Goal: Transaction & Acquisition: Purchase product/service

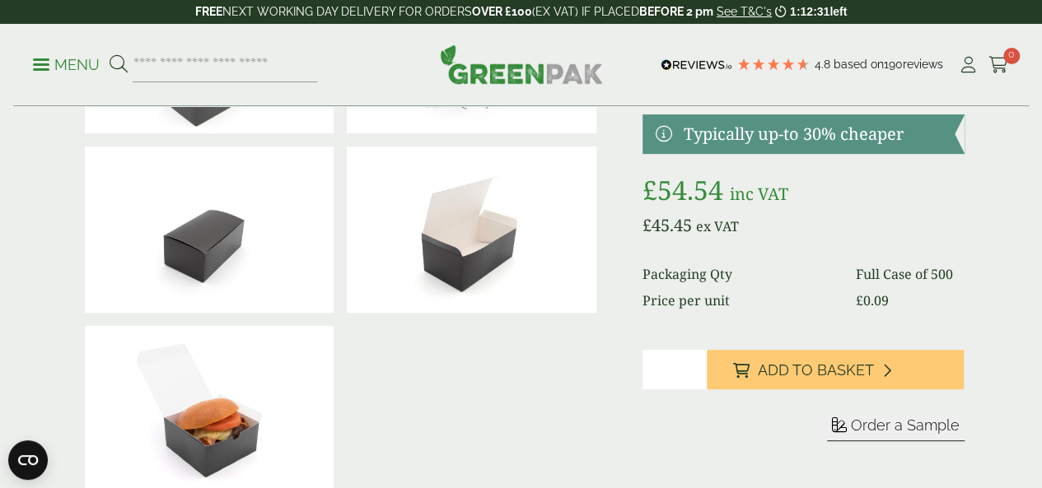
scroll to position [206, 0]
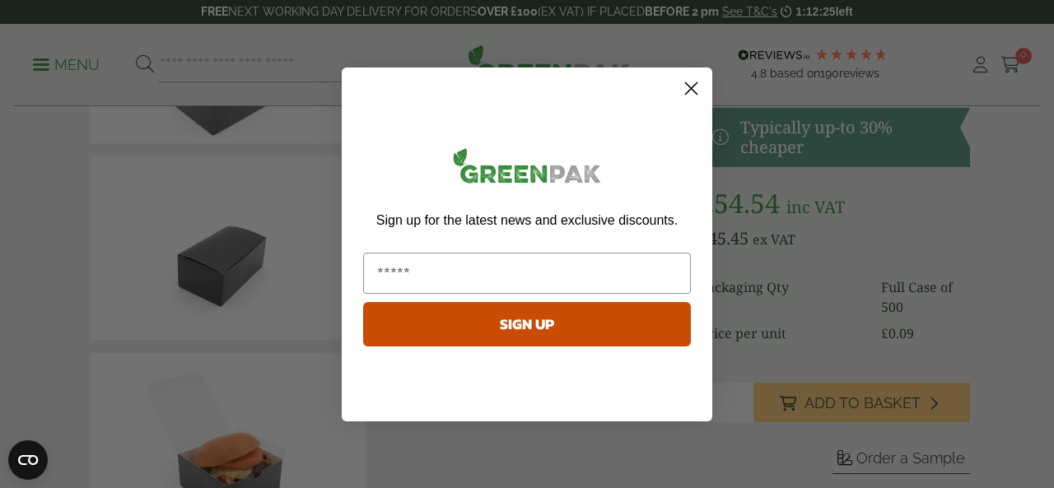
type input "*"
type input "**********"
click at [539, 324] on button "SIGN UP" at bounding box center [527, 324] width 328 height 44
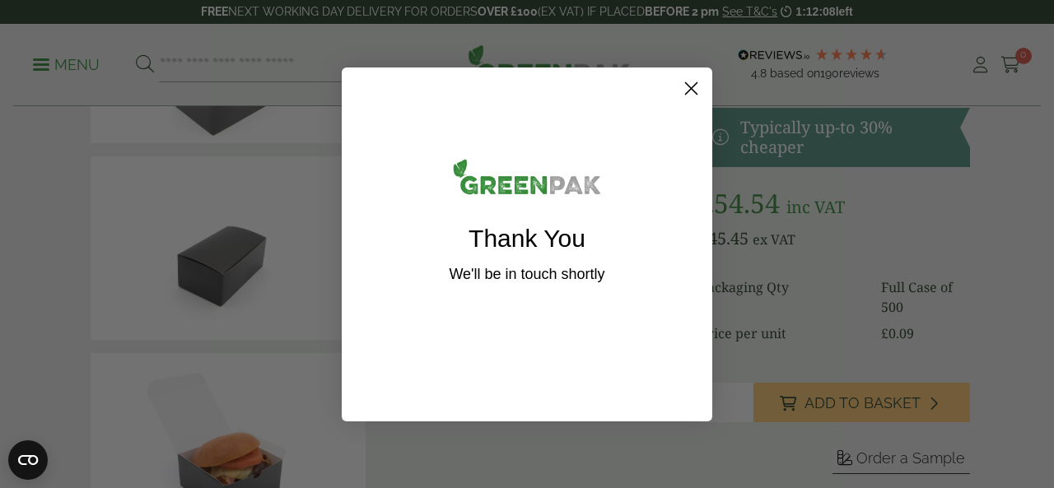
click at [700, 85] on circle "Close dialog" at bounding box center [691, 87] width 27 height 27
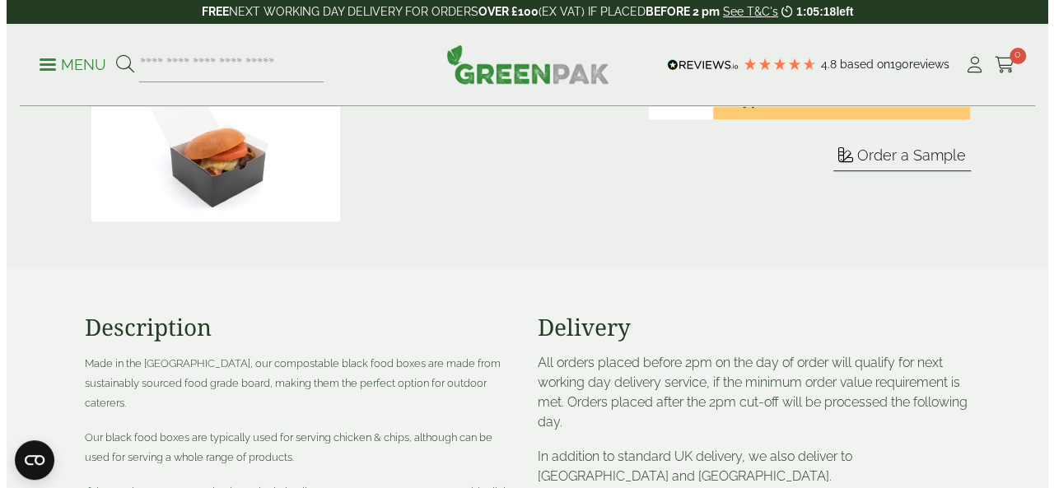
scroll to position [466, 0]
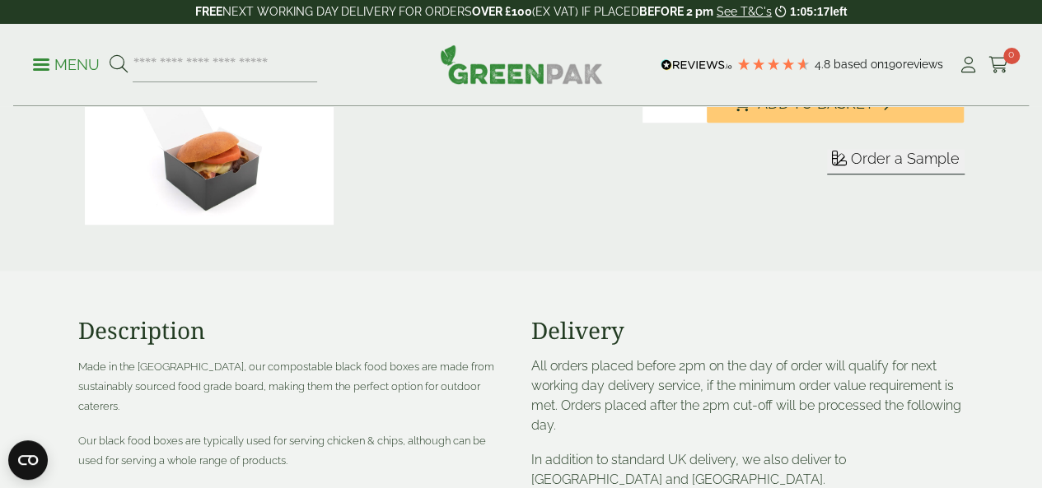
click at [952, 214] on form "Sleeve Sample" at bounding box center [803, 181] width 322 height 65
click at [943, 175] on button "Order a Sample" at bounding box center [896, 162] width 138 height 26
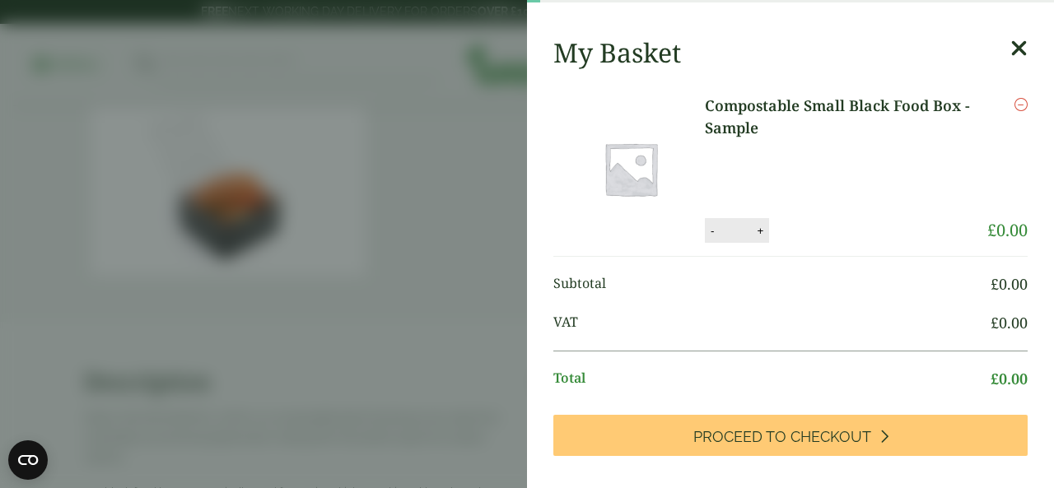
scroll to position [64, 0]
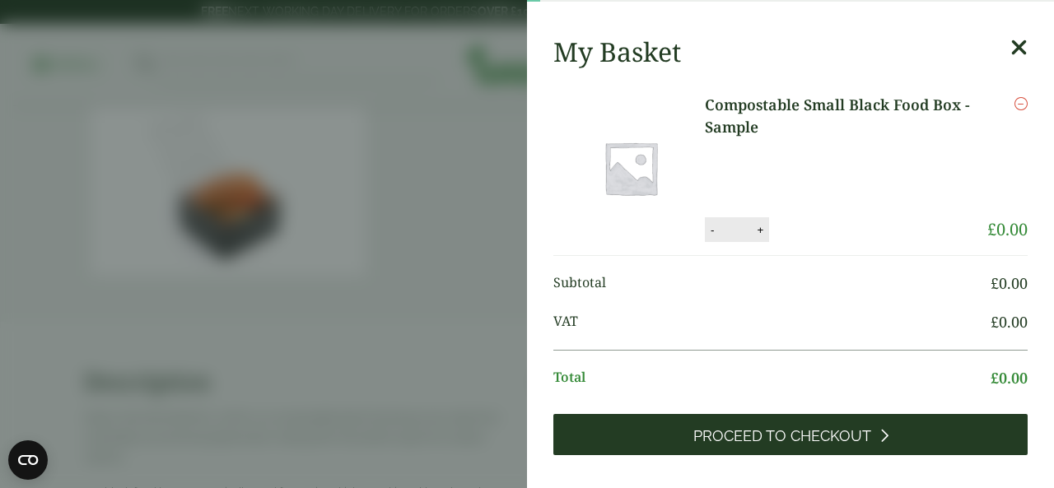
click at [835, 415] on link "Proceed to Checkout" at bounding box center [790, 434] width 474 height 41
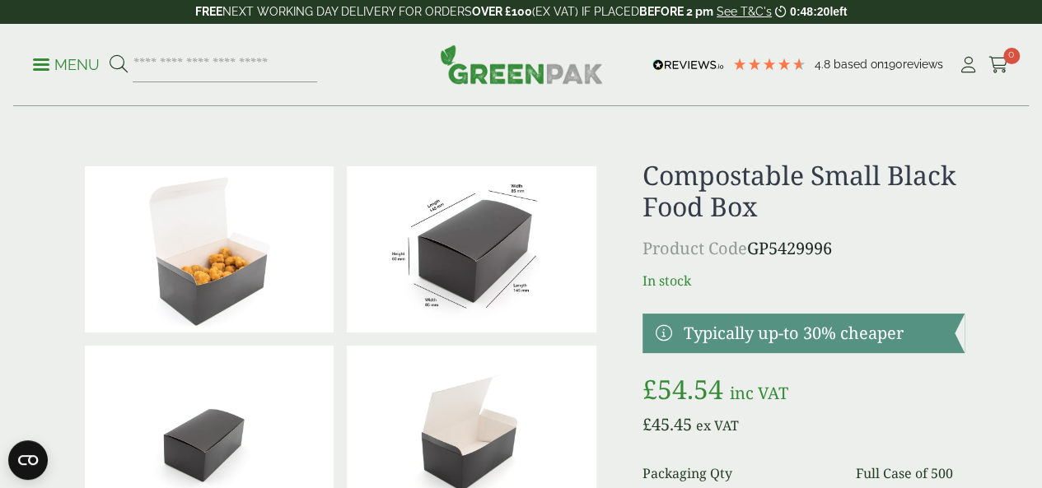
click at [64, 70] on p "Menu" at bounding box center [66, 65] width 67 height 20
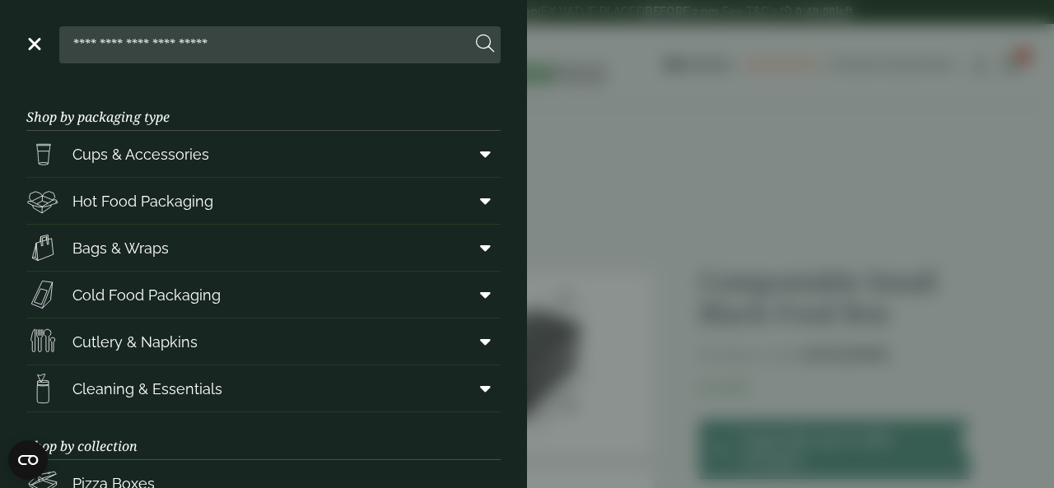
click at [698, 123] on aside "Close Shop by packaging type Cups & Accessories Hot Drink Paper Cups Smoothie C…" at bounding box center [527, 244] width 1054 height 488
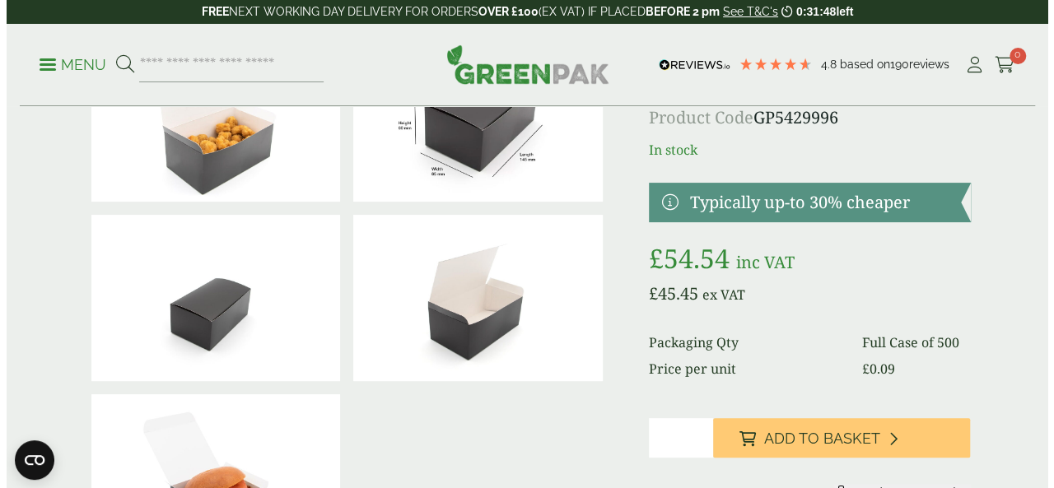
scroll to position [128, 0]
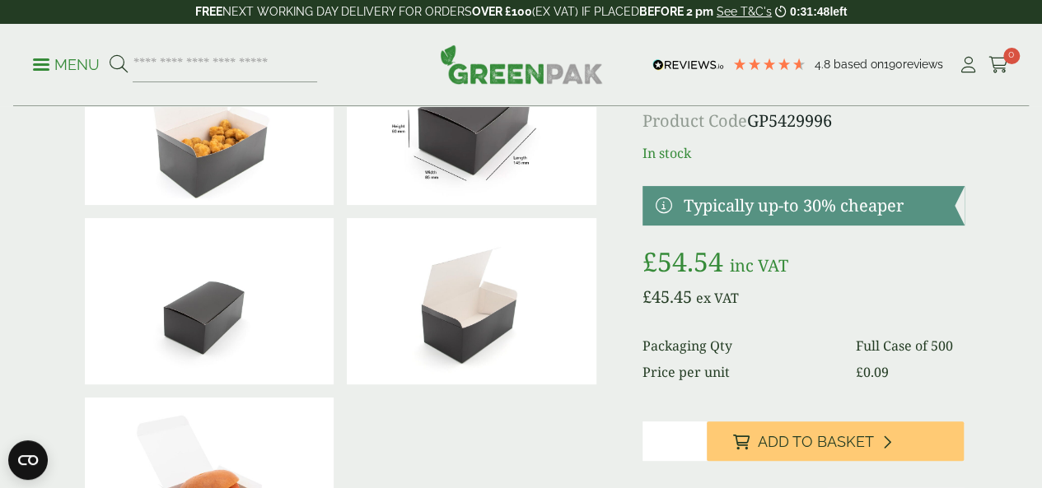
click at [74, 67] on p "Menu" at bounding box center [66, 65] width 67 height 20
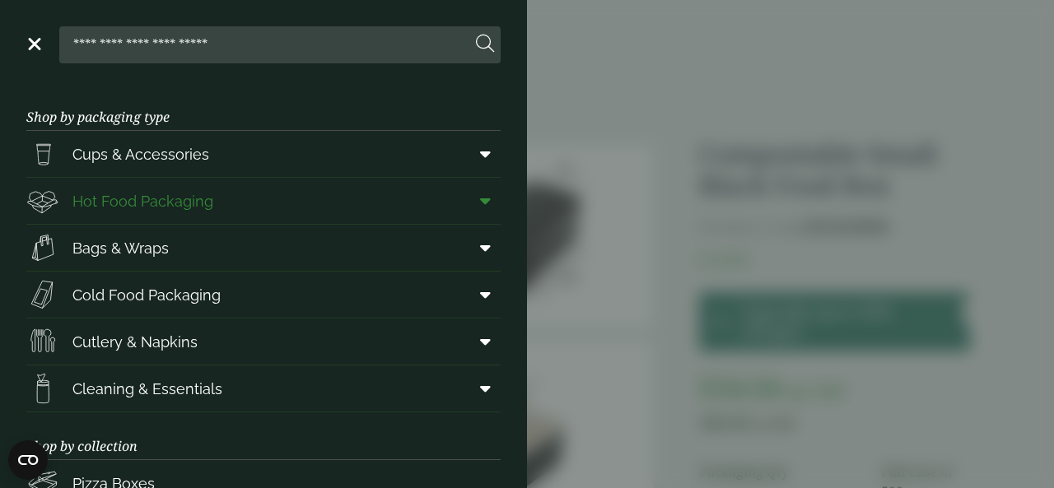
click at [229, 212] on link "Hot Food Packaging" at bounding box center [263, 201] width 474 height 46
